Goal: Task Accomplishment & Management: Manage account settings

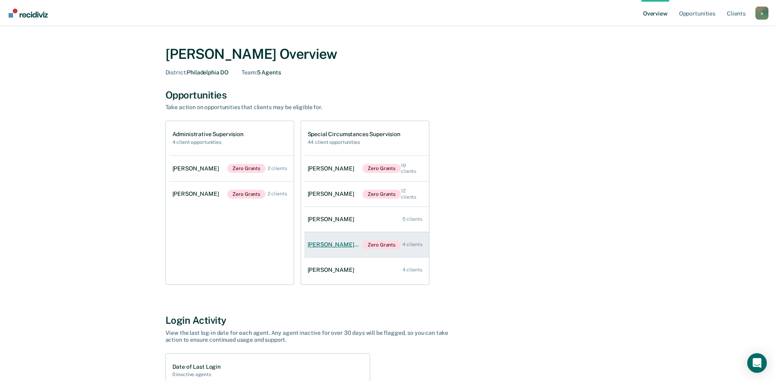
click at [331, 243] on div "[PERSON_NAME] [PERSON_NAME]" at bounding box center [335, 244] width 55 height 7
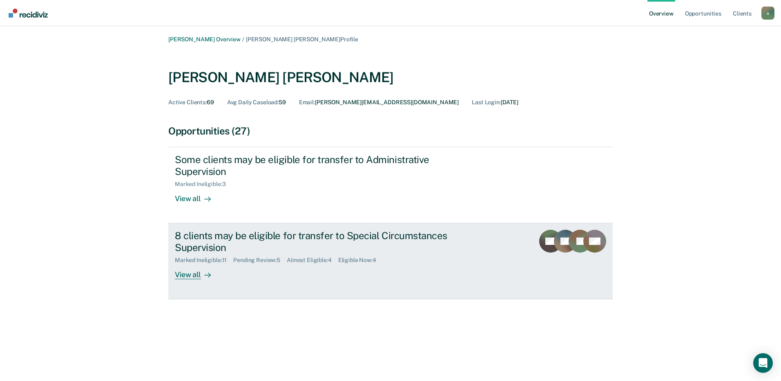
click at [269, 240] on div "8 clients may be eligible for transfer to Special Circumstances Supervision" at bounding box center [318, 242] width 287 height 24
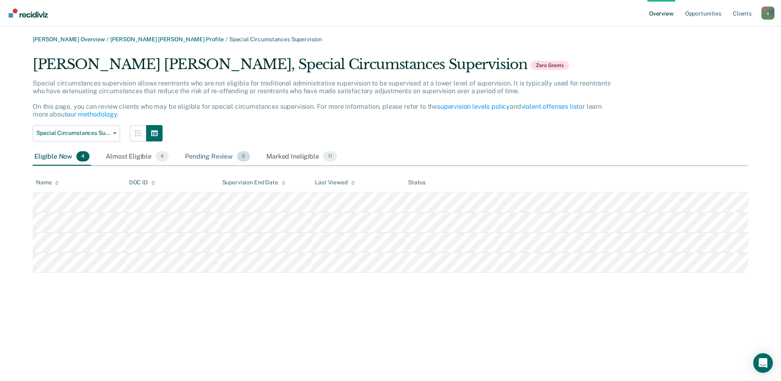
click at [215, 161] on div "Pending Review 5" at bounding box center [218, 157] width 68 height 18
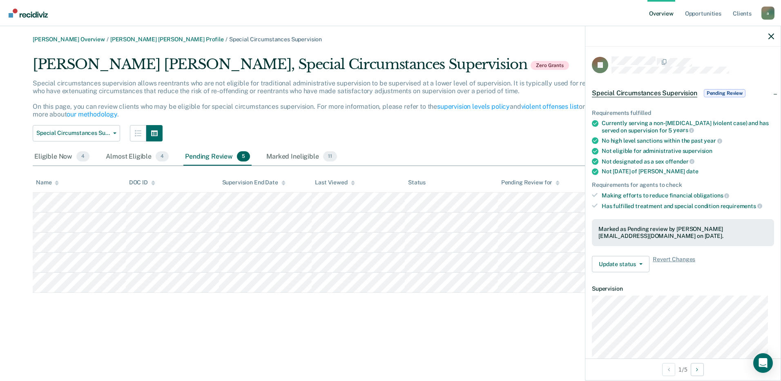
click at [737, 90] on span "Pending Review" at bounding box center [725, 93] width 42 height 8
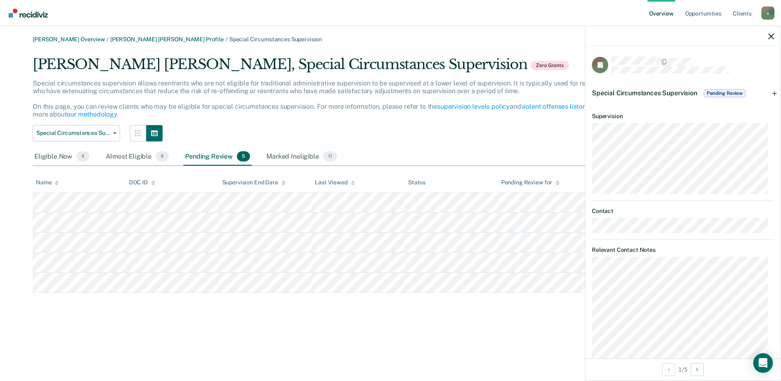
click at [769, 93] on div "Special Circumstances Supervision Pending Review" at bounding box center [683, 93] width 195 height 26
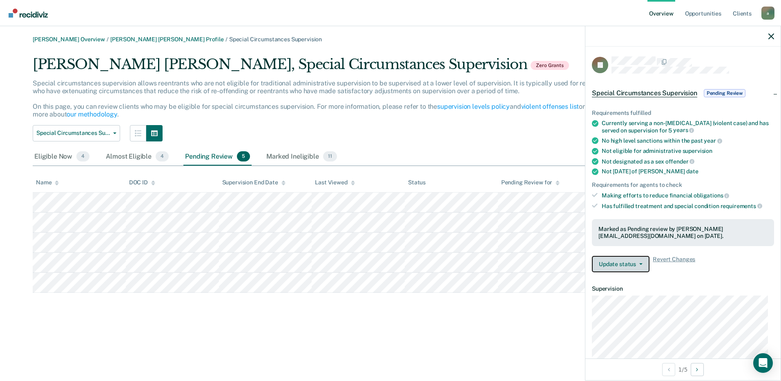
click at [645, 261] on button "Update status" at bounding box center [621, 264] width 58 height 16
click at [698, 290] on dt "Supervision" at bounding box center [683, 288] width 182 height 7
